Goal: Download file/media

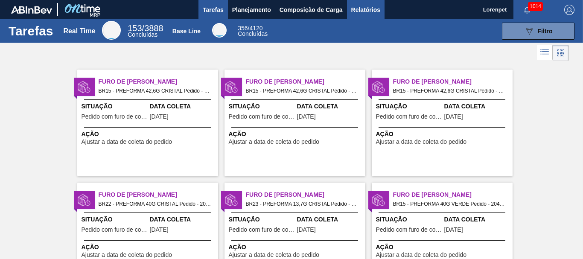
click at [372, 13] on span "Relatórios" at bounding box center [365, 10] width 29 height 10
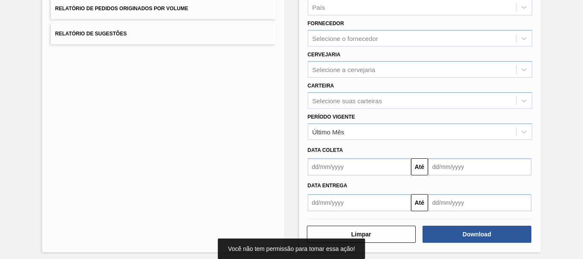
scroll to position [136, 0]
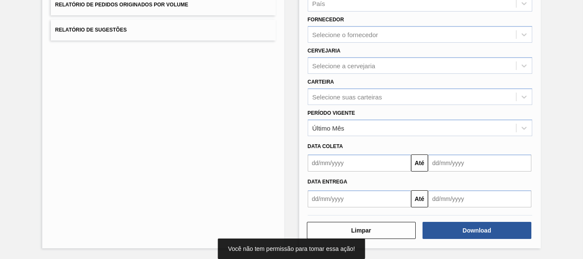
click at [363, 162] on input "text" at bounding box center [359, 163] width 103 height 17
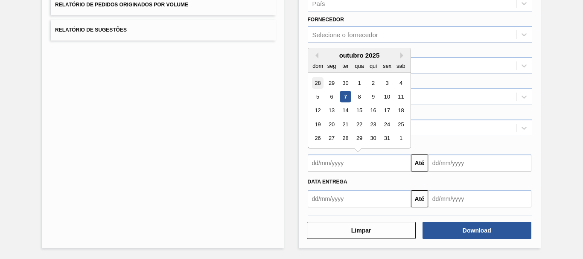
click at [317, 84] on div "28" at bounding box center [318, 83] width 12 height 12
type input "[DATE]"
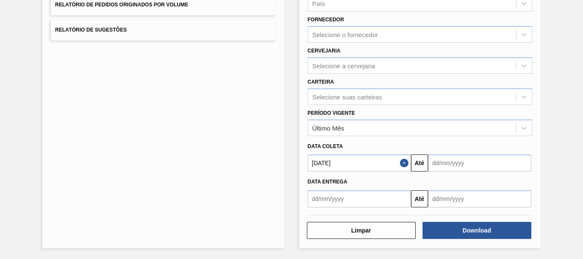
click at [452, 162] on input "text" at bounding box center [479, 163] width 103 height 17
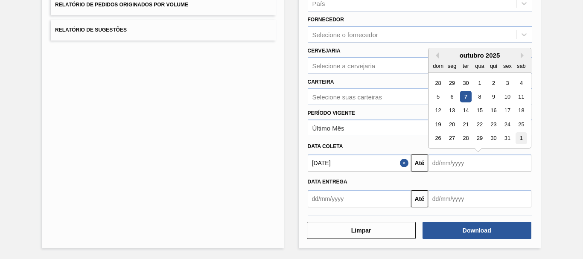
click at [519, 137] on div "1" at bounding box center [522, 139] width 12 height 12
type input "[DATE]"
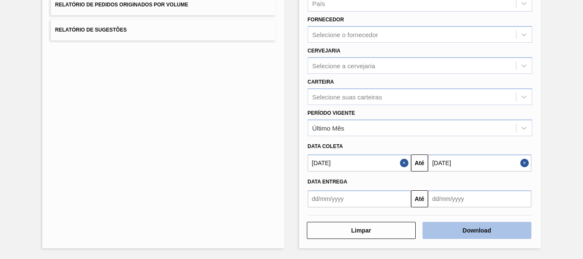
click at [488, 231] on button "Download" at bounding box center [477, 230] width 109 height 17
